Goal: Task Accomplishment & Management: Complete application form

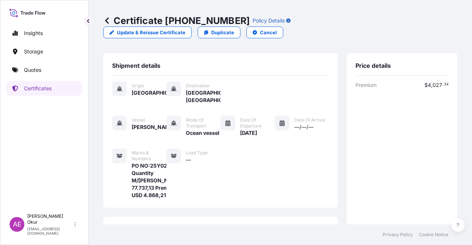
scroll to position [184, 0]
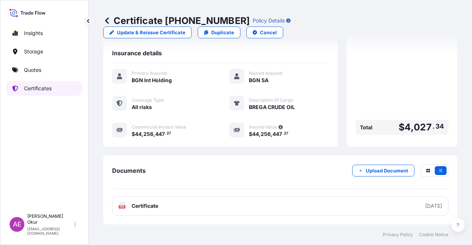
click at [53, 90] on link "Certificates" at bounding box center [44, 88] width 76 height 15
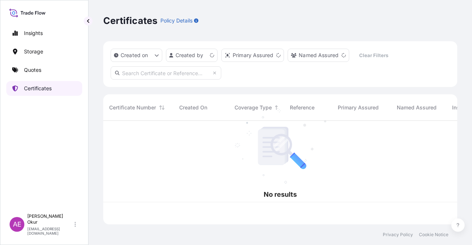
scroll to position [102, 348]
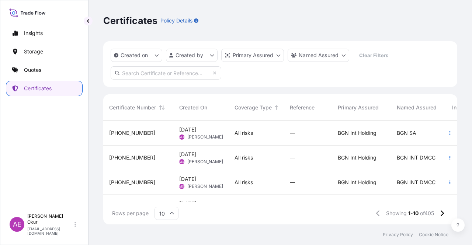
click at [163, 179] on div "[PHONE_NUMBER]" at bounding box center [138, 182] width 58 height 7
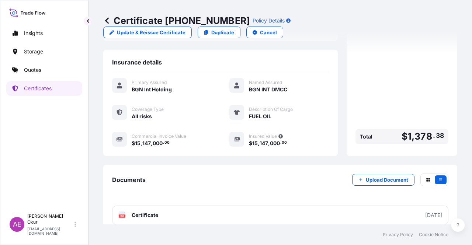
scroll to position [177, 0]
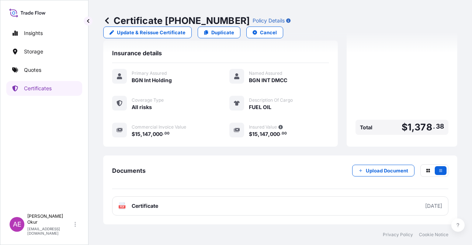
click at [185, 29] on p "Update & Reissue Certificate" at bounding box center [151, 32] width 69 height 7
select select "Ocean Vessel"
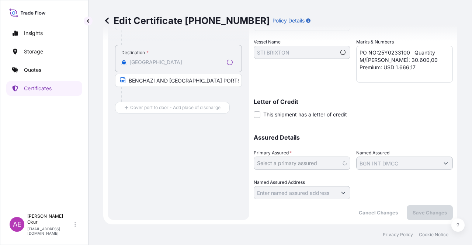
scroll to position [166, 0]
select select "32026"
click at [259, 117] on span at bounding box center [257, 115] width 7 height 7
click at [254, 111] on input "This shipment has a letter of credit" at bounding box center [254, 111] width 0 height 0
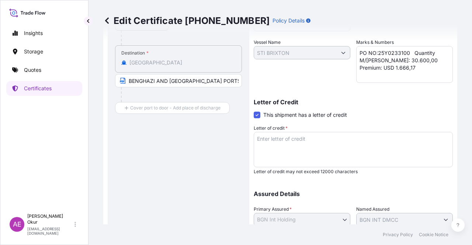
click at [293, 146] on textarea "Letter of credit *" at bounding box center [353, 149] width 199 height 35
paste textarea "REMARKS: • INSURANCE IS COVERING MARINE RISK AND WAR RISK AND ALL RISKS FROM PO…"
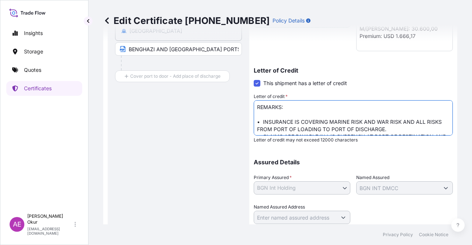
scroll to position [222, 0]
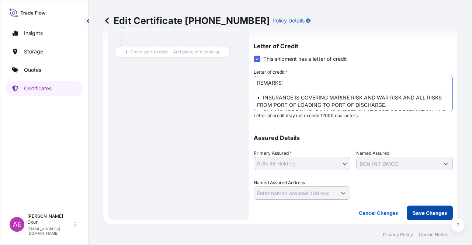
type textarea "REMARKS: • INSURANCE IS COVERING MARINE RISK AND WAR RISK AND ALL RISKS FROM PO…"
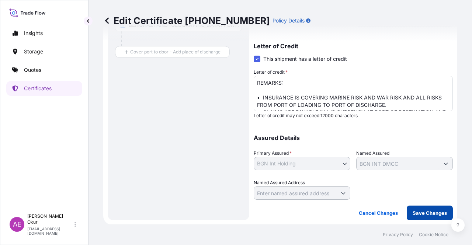
click at [441, 214] on button "Save Changes" at bounding box center [430, 213] width 46 height 15
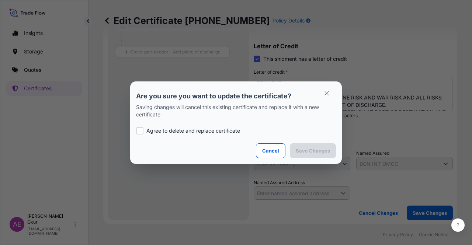
click at [176, 132] on p "Agree to delete and replace certificate" at bounding box center [193, 130] width 94 height 7
checkbox input "true"
click at [324, 149] on p "Save Changes" at bounding box center [313, 150] width 34 height 7
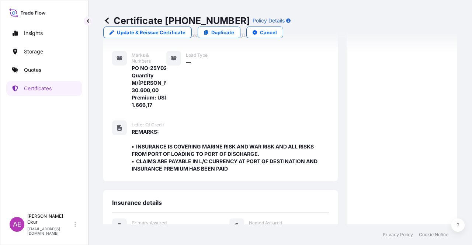
scroll to position [248, 0]
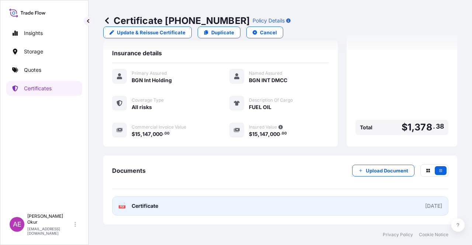
click at [149, 208] on span "Certificate" at bounding box center [145, 205] width 27 height 7
